Goal: Check status: Check status

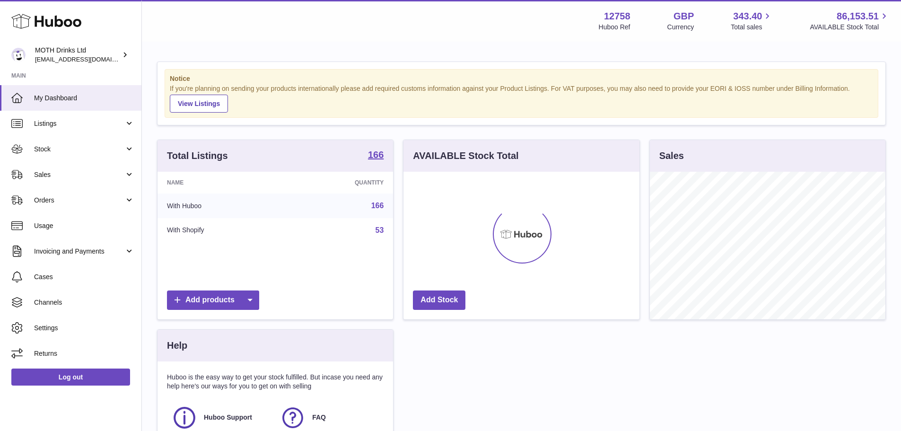
scroll to position [148, 236]
click at [56, 161] on link "Stock" at bounding box center [70, 149] width 141 height 26
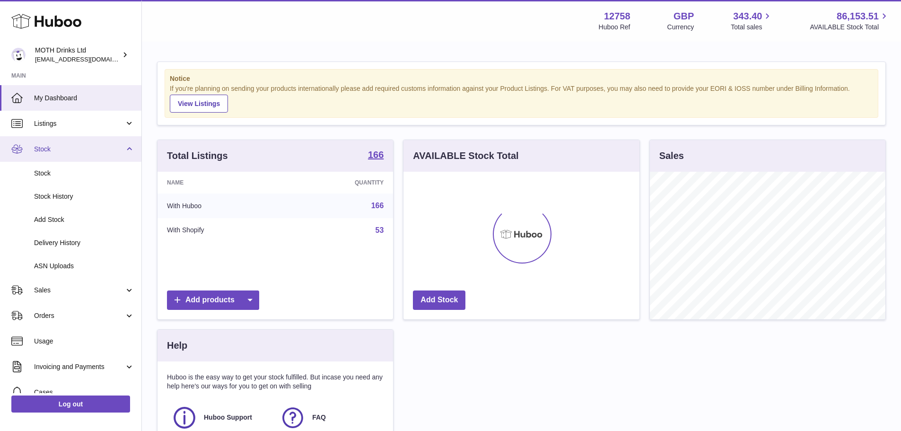
click at [77, 146] on span "Stock" at bounding box center [79, 149] width 90 height 9
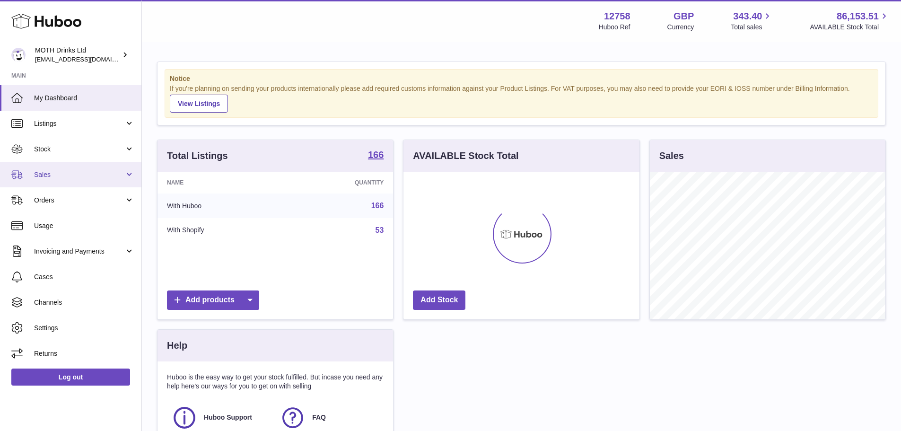
click at [73, 174] on span "Sales" at bounding box center [79, 174] width 90 height 9
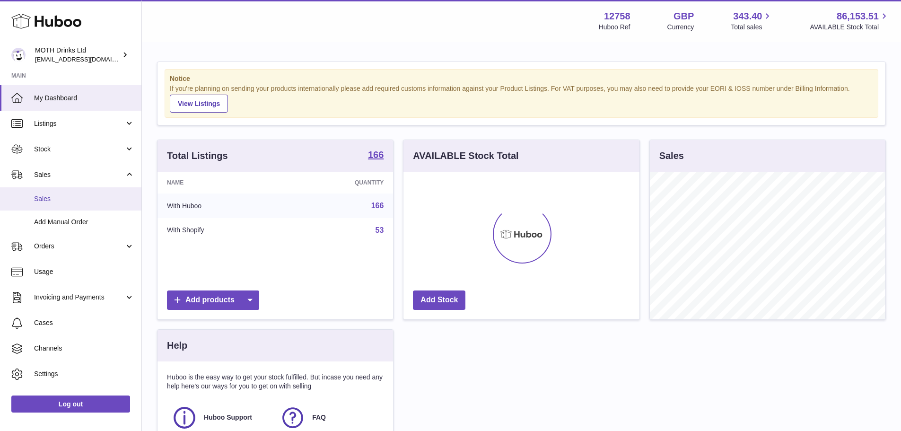
click at [85, 196] on span "Sales" at bounding box center [84, 198] width 100 height 9
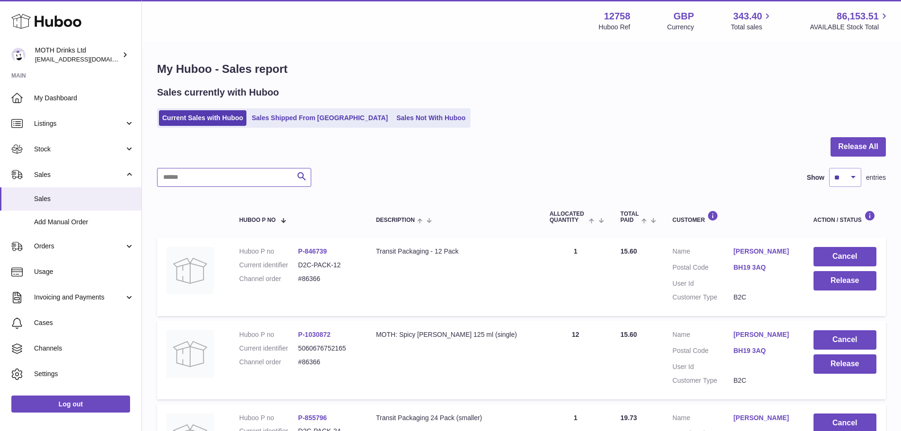
click at [262, 170] on input "text" at bounding box center [234, 177] width 154 height 19
click at [300, 118] on link "Sales Shipped From [GEOGRAPHIC_DATA]" at bounding box center [319, 118] width 143 height 16
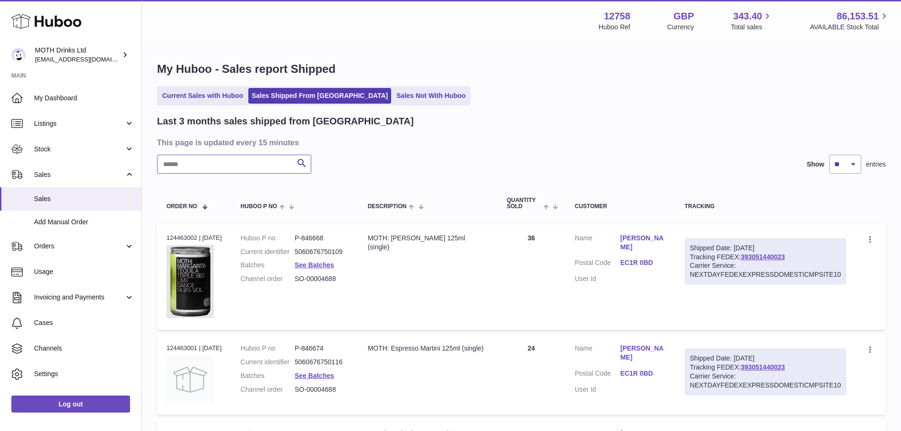
click at [273, 164] on input "text" at bounding box center [234, 164] width 154 height 19
paste input "**********"
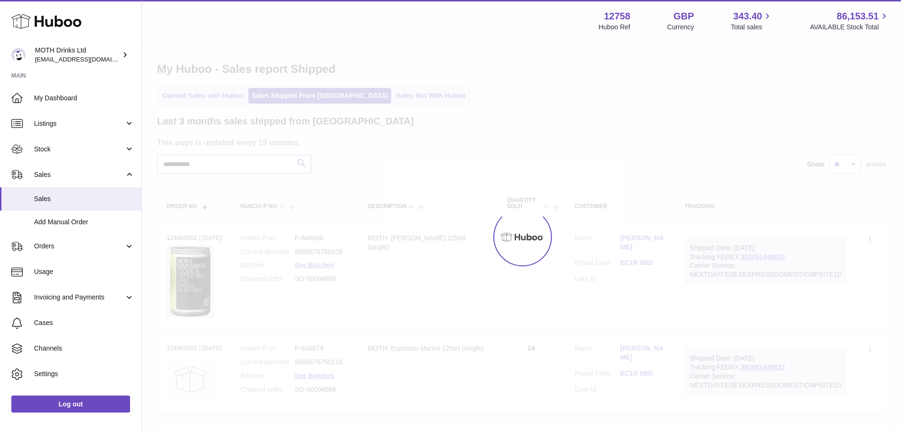
type input "**********"
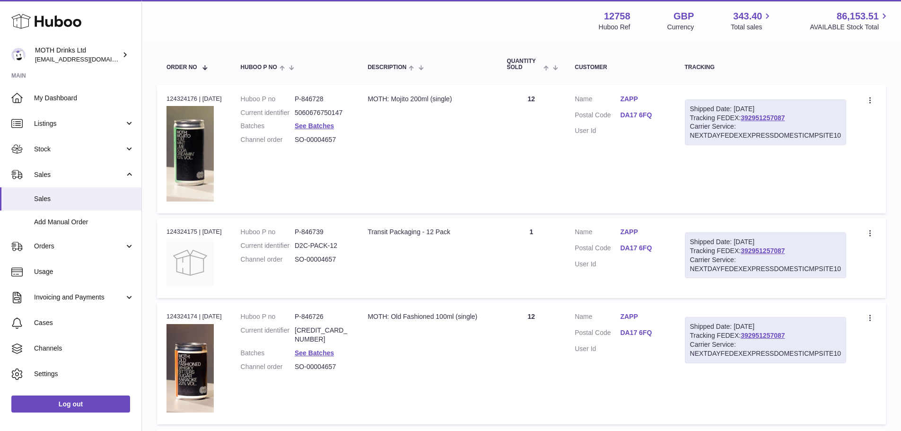
scroll to position [142, 0]
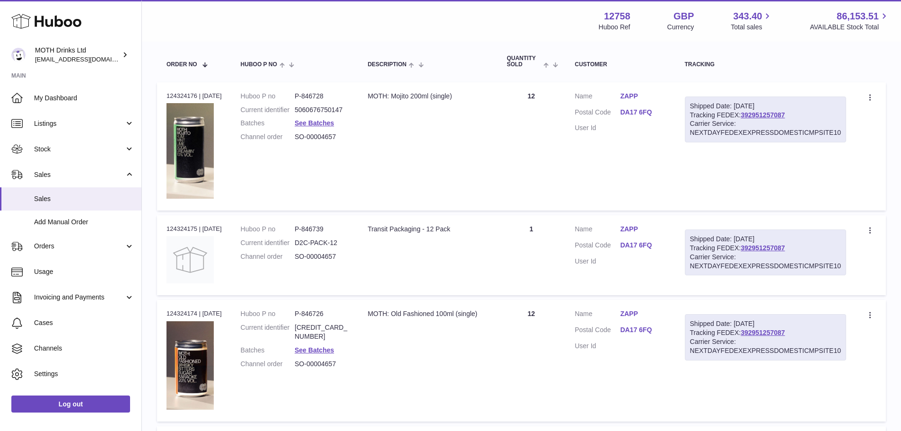
click at [648, 225] on link "ZAPP" at bounding box center [642, 229] width 45 height 9
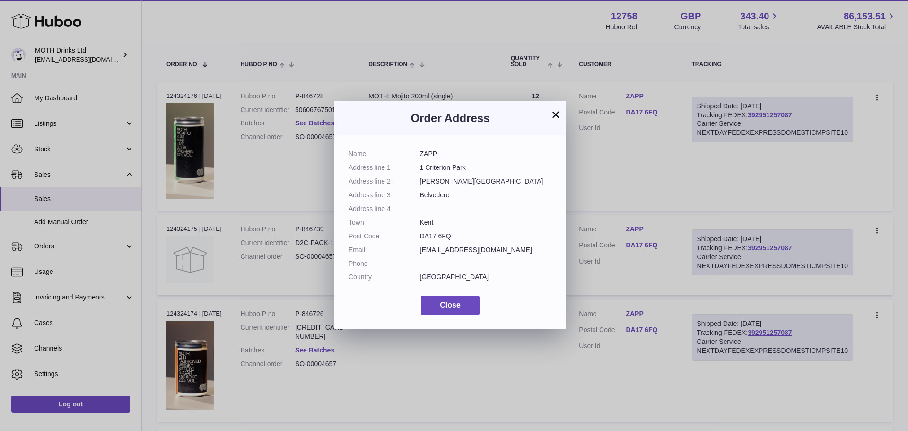
click at [648, 225] on div "× Order Address Name ZAPP Address line 1 1 Criterion Park Address line [GEOGRAP…" at bounding box center [454, 215] width 908 height 431
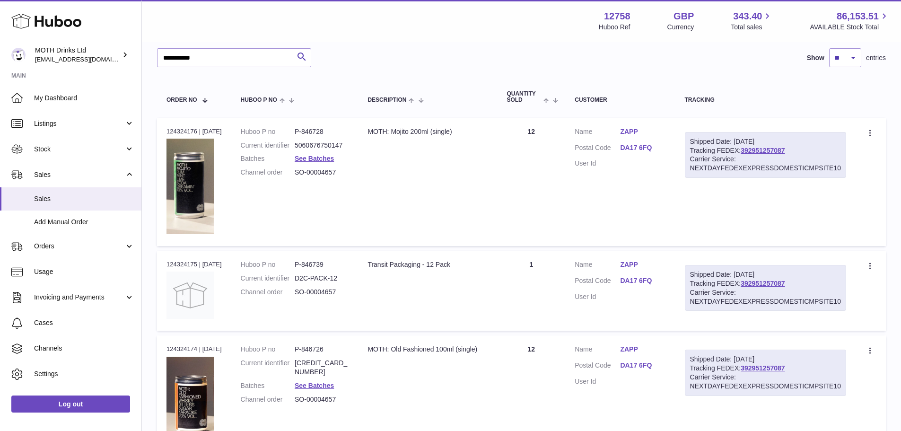
scroll to position [57, 0]
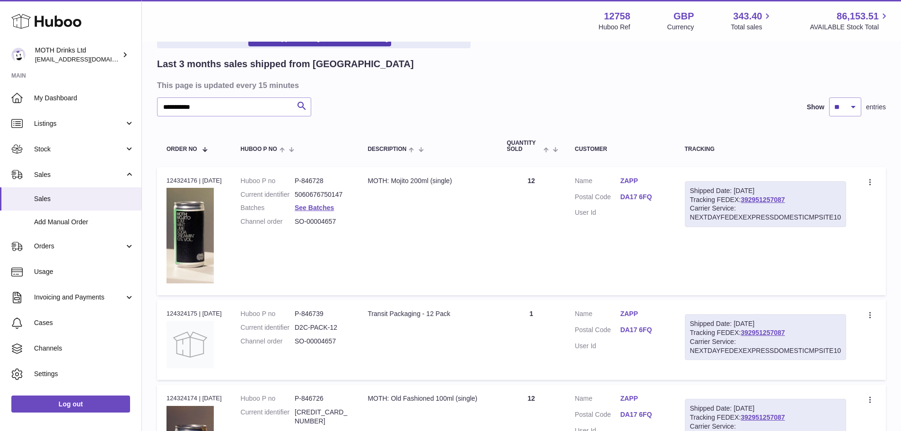
click at [641, 187] on dd "ZAPP" at bounding box center [642, 181] width 45 height 11
click at [641, 186] on dd "ZAPP" at bounding box center [642, 181] width 45 height 11
click at [643, 183] on link "ZAPP" at bounding box center [642, 180] width 45 height 9
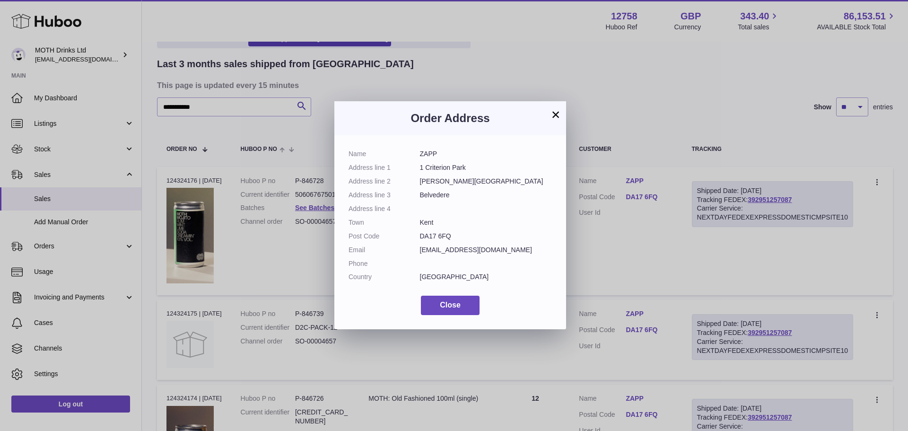
click at [542, 211] on dd at bounding box center [486, 208] width 132 height 9
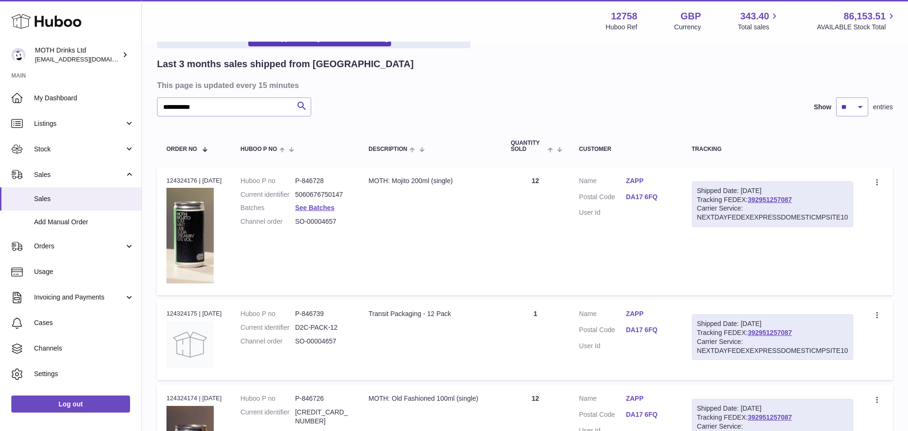
click at [668, 237] on div at bounding box center [454, 215] width 908 height 431
click at [784, 197] on link "392951257087" at bounding box center [762, 200] width 44 height 8
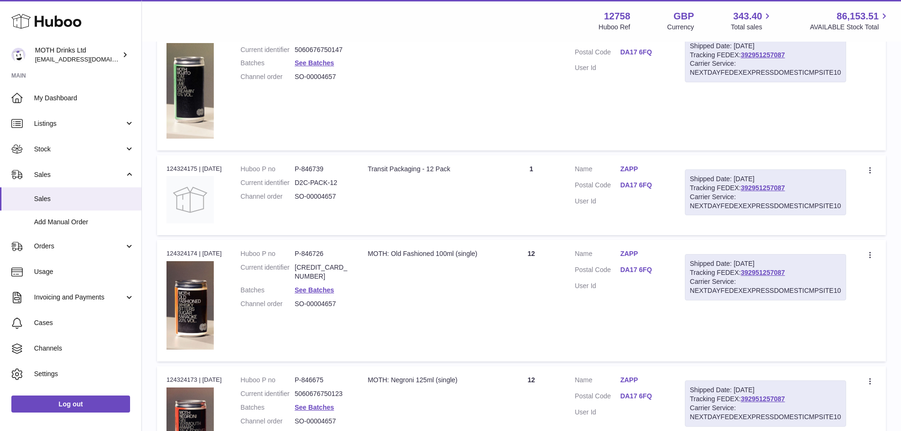
scroll to position [152, 0]
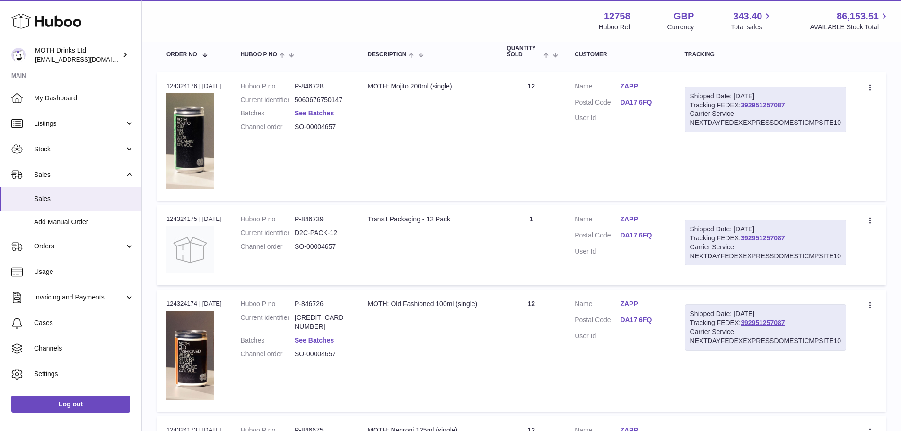
click at [183, 85] on div "Order no 124324176 | [DATE]" at bounding box center [193, 86] width 55 height 9
copy div "124324176"
click at [515, 267] on td "Quantity 1" at bounding box center [531, 245] width 68 height 80
